Goal: Task Accomplishment & Management: Use online tool/utility

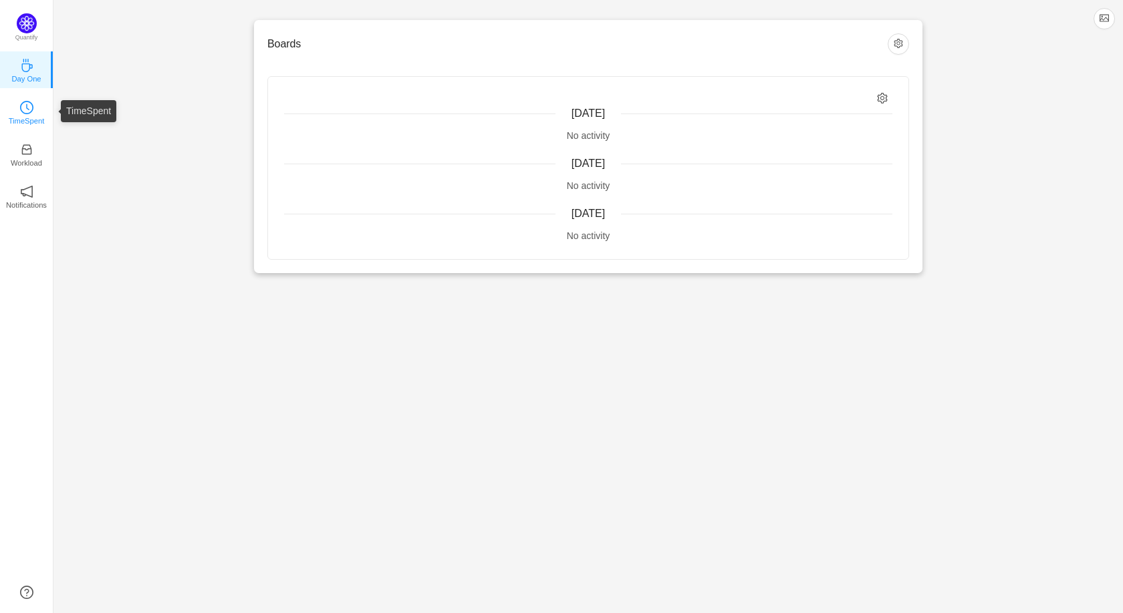
click at [20, 114] on link "TimeSpent" at bounding box center [26, 111] width 13 height 13
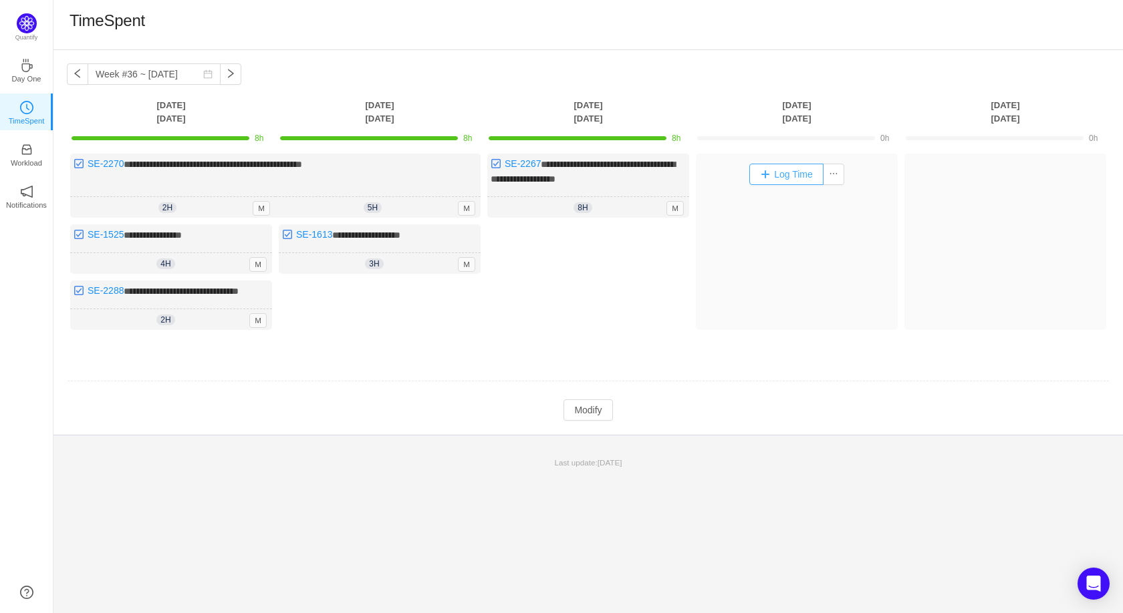
click at [774, 182] on button "Log Time" at bounding box center [786, 174] width 74 height 21
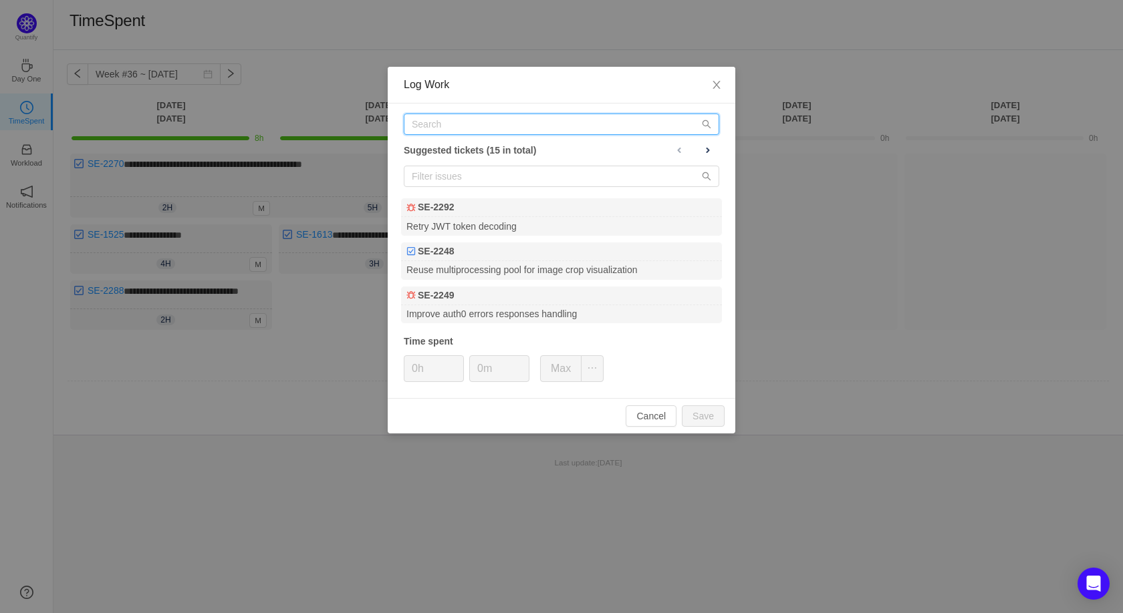
click at [438, 122] on input "text" at bounding box center [561, 124] width 315 height 21
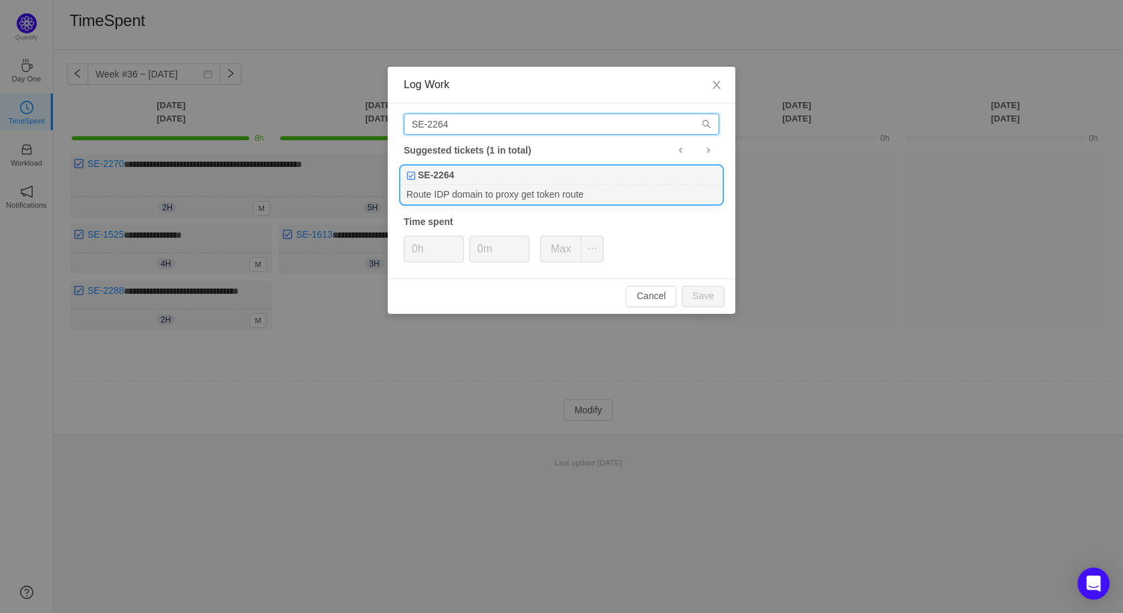
type input "SE-2264"
click at [438, 175] on b "SE-2264" at bounding box center [436, 175] width 36 height 14
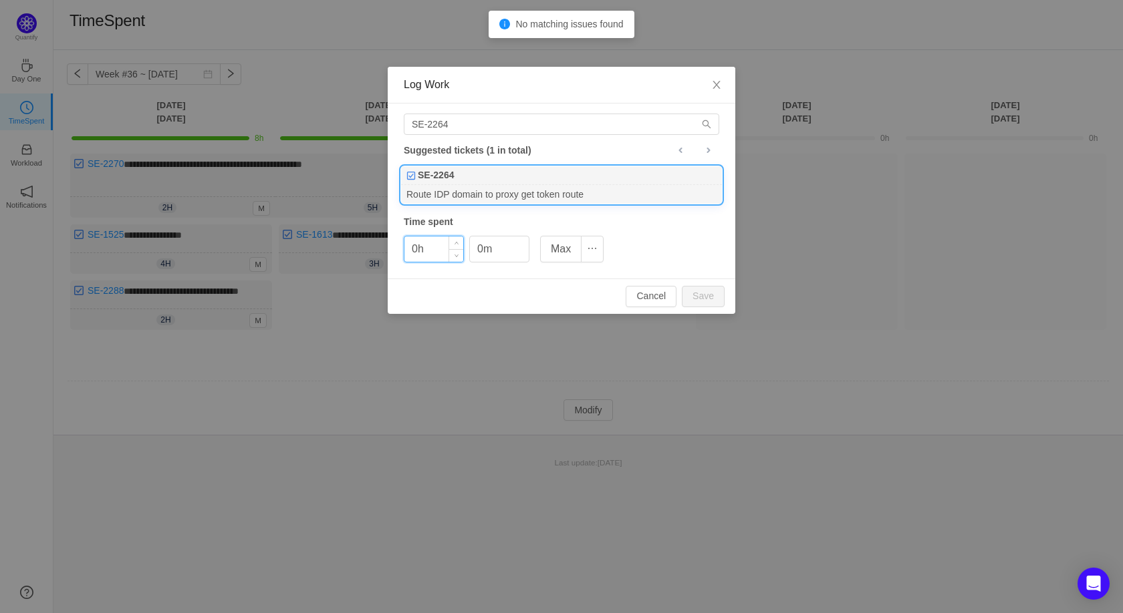
click at [420, 252] on input "0h" at bounding box center [433, 249] width 59 height 25
click at [708, 301] on button "Save" at bounding box center [703, 296] width 43 height 21
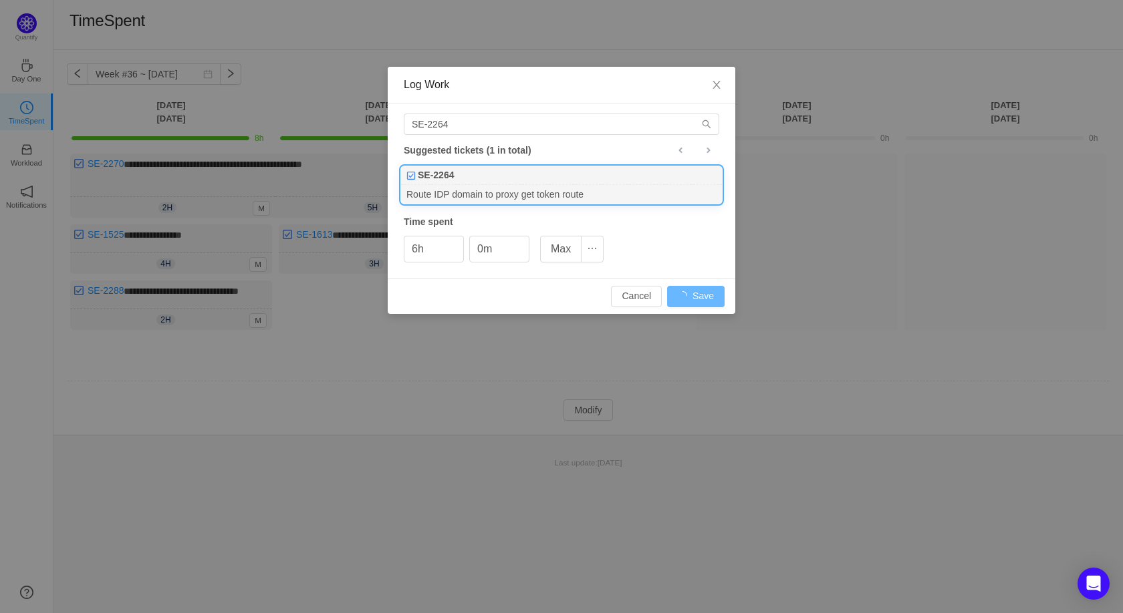
type input "0h"
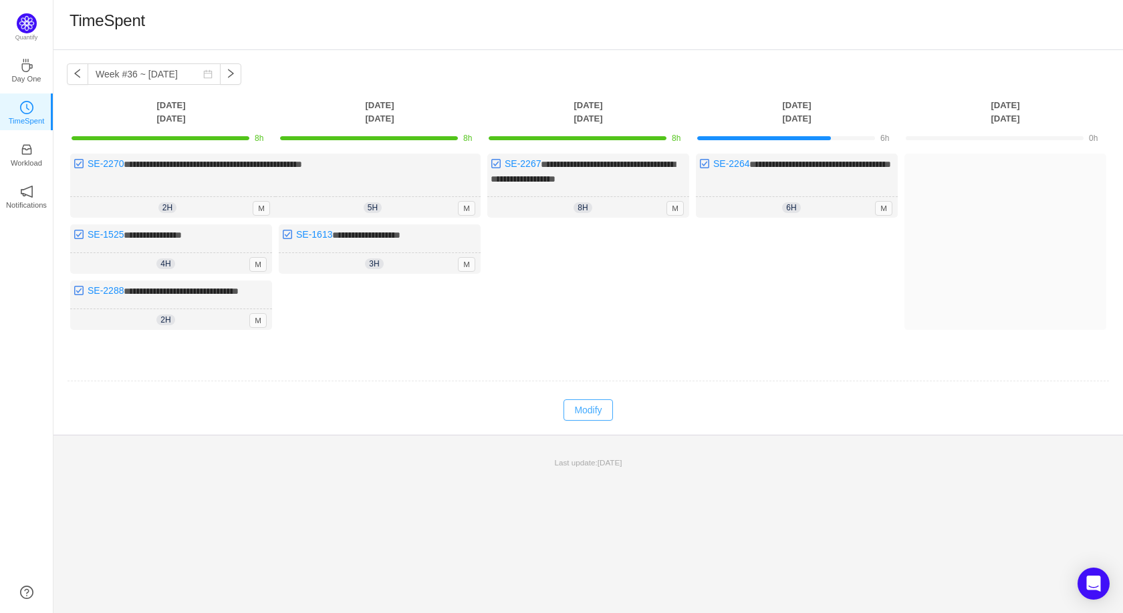
click at [598, 421] on button "Modify" at bounding box center [587, 410] width 49 height 21
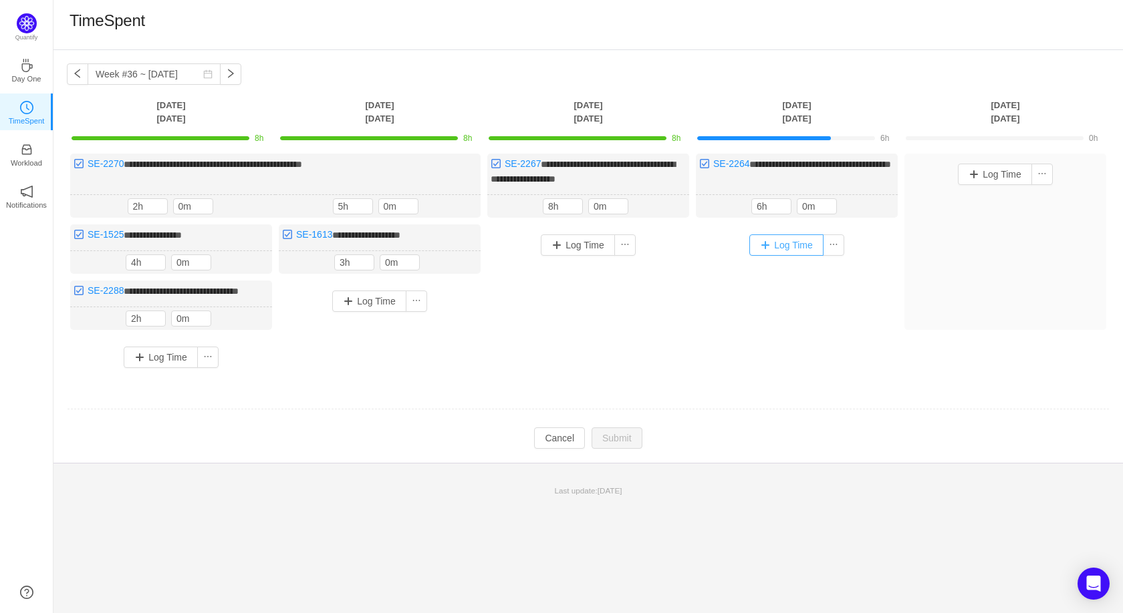
click at [778, 244] on button "Log Time" at bounding box center [786, 245] width 74 height 21
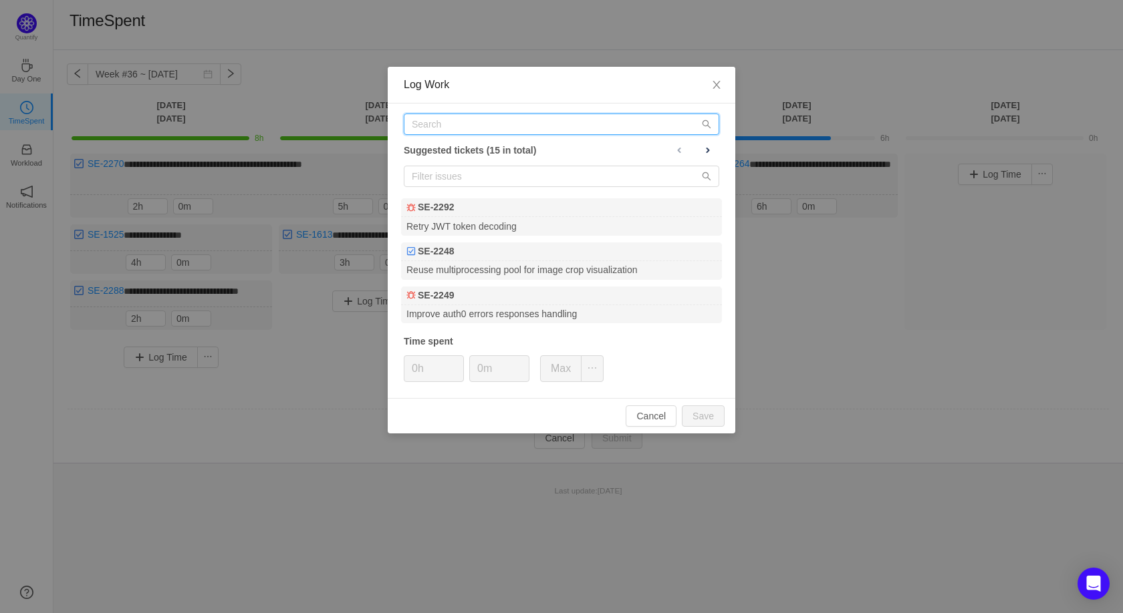
click at [498, 130] on input "text" at bounding box center [561, 124] width 315 height 21
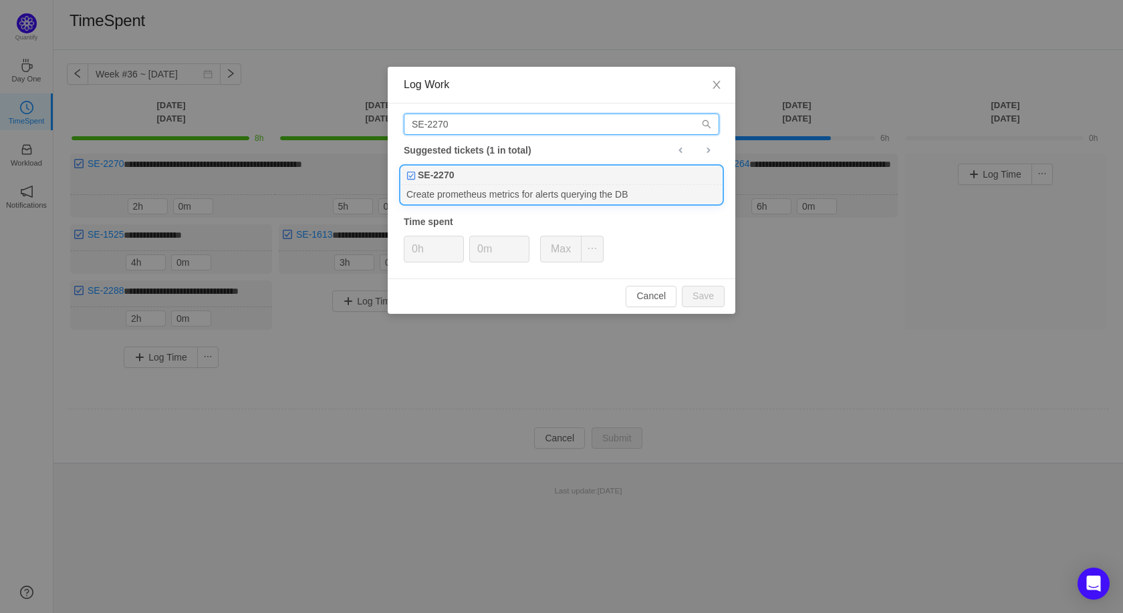
type input "SE-2270"
click at [516, 195] on div "Create prometheus metrics for alerts querying the DB" at bounding box center [561, 194] width 321 height 18
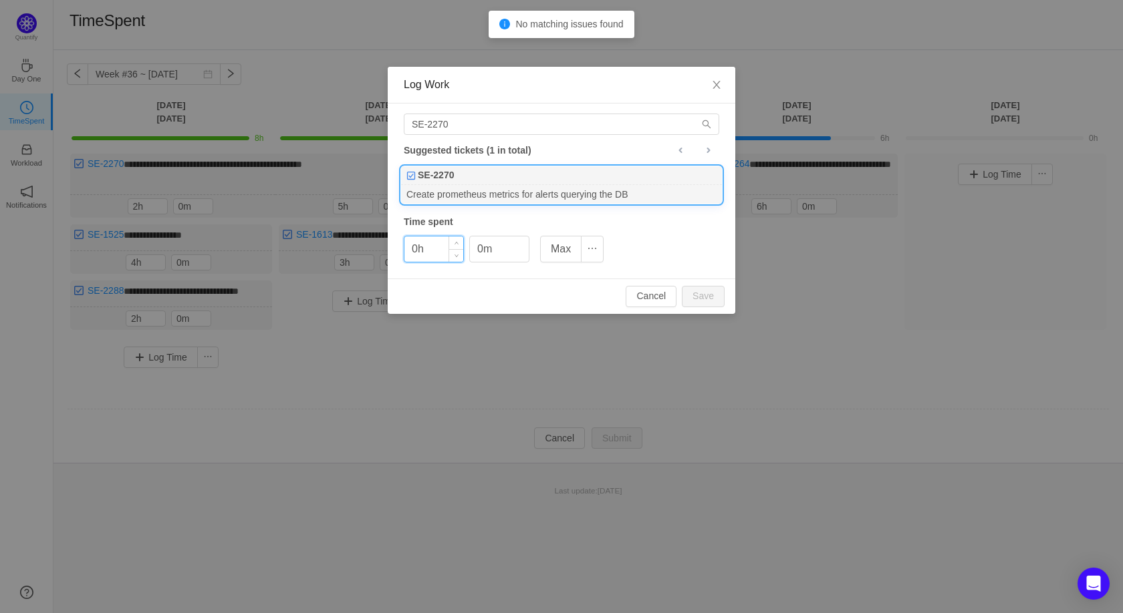
click at [422, 245] on input "0h" at bounding box center [433, 249] width 59 height 25
click at [696, 301] on button "Save" at bounding box center [703, 296] width 43 height 21
type input "0h"
